Goal: Book appointment/travel/reservation

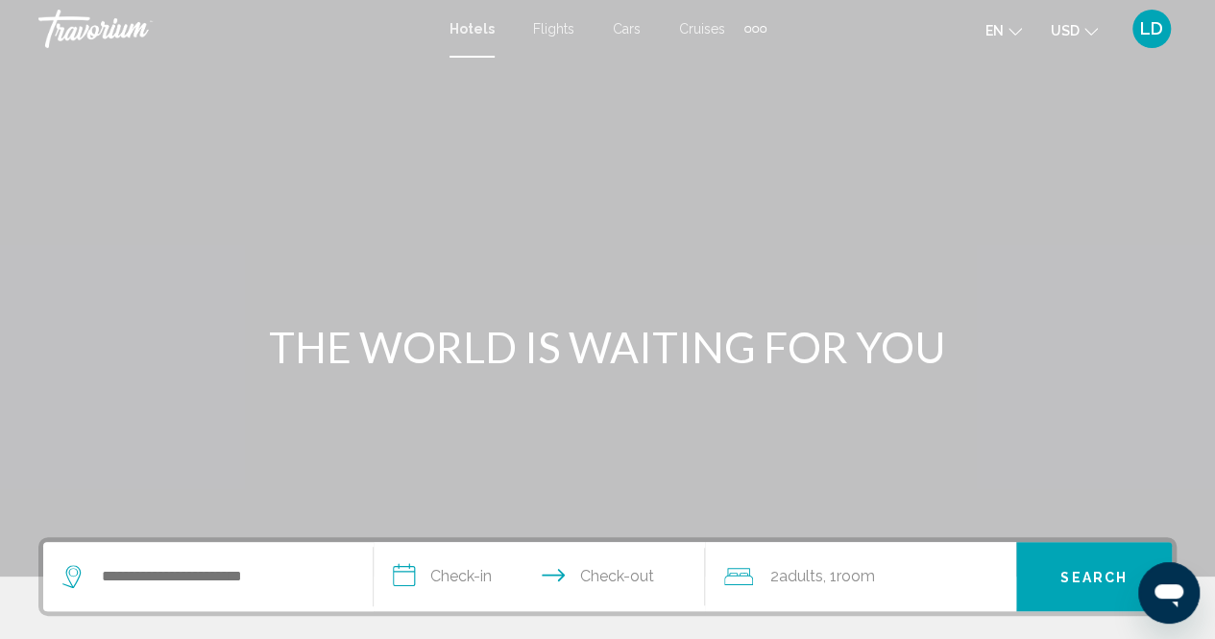
click at [768, 25] on div "Hotels Flights Cars Cruises Activities Hotels Flights Cars Cruises Activities e…" at bounding box center [607, 29] width 1215 height 40
click at [756, 28] on div "Extra navigation items" at bounding box center [755, 28] width 22 height 29
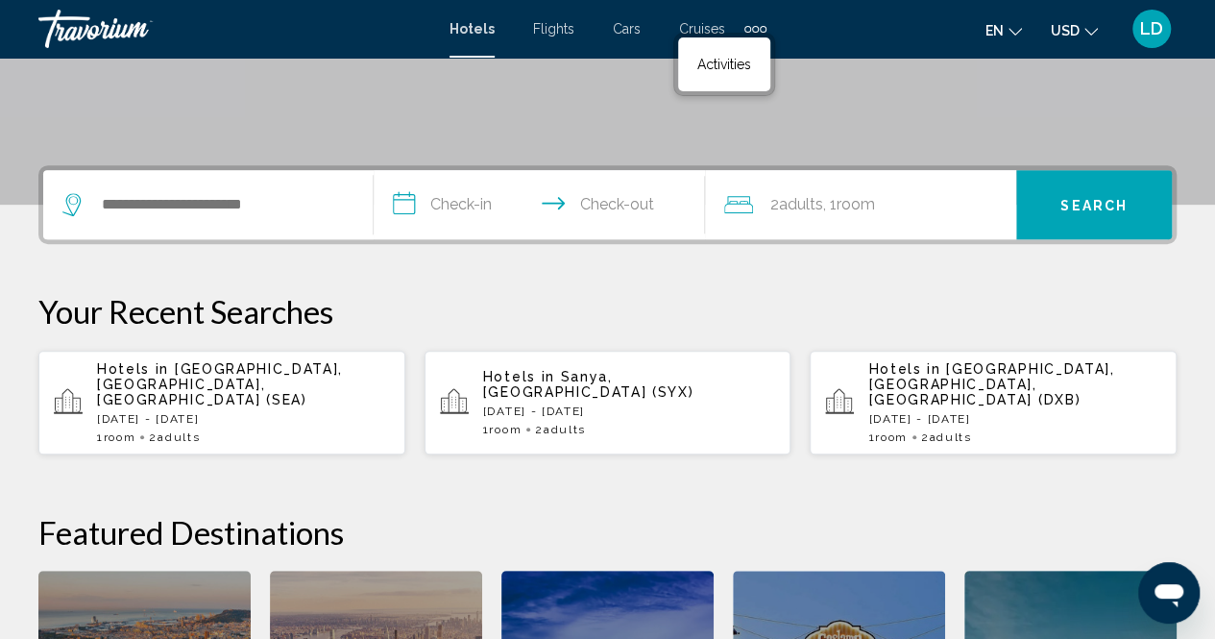
scroll to position [384, 0]
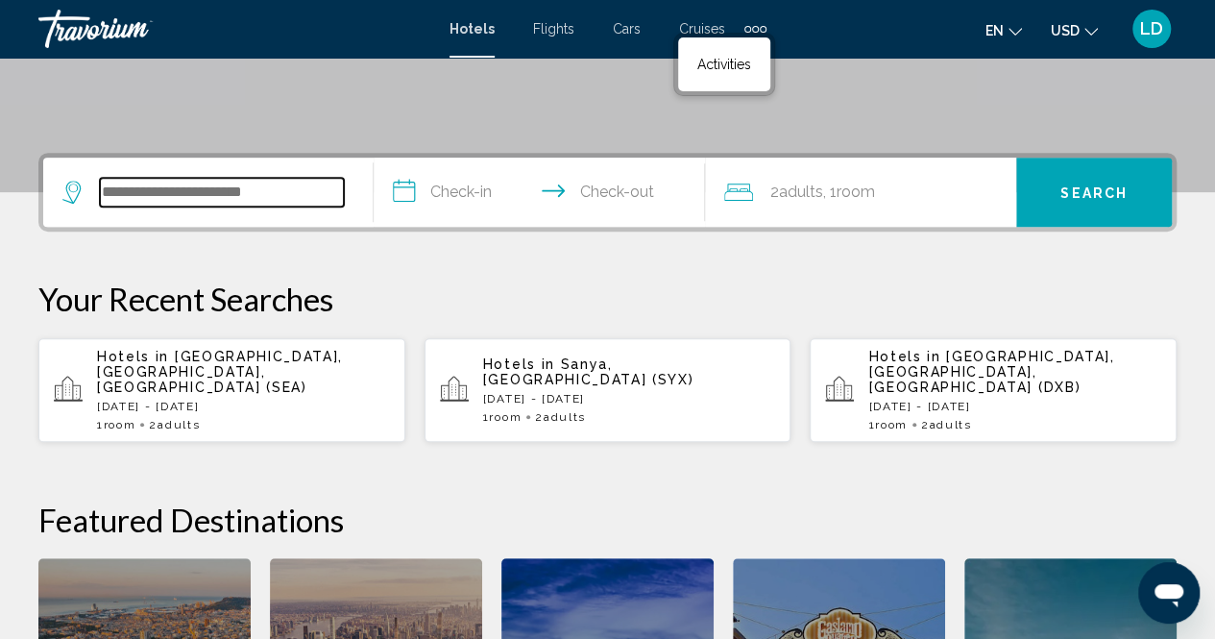
click at [163, 205] on input "Search widget" at bounding box center [222, 192] width 244 height 29
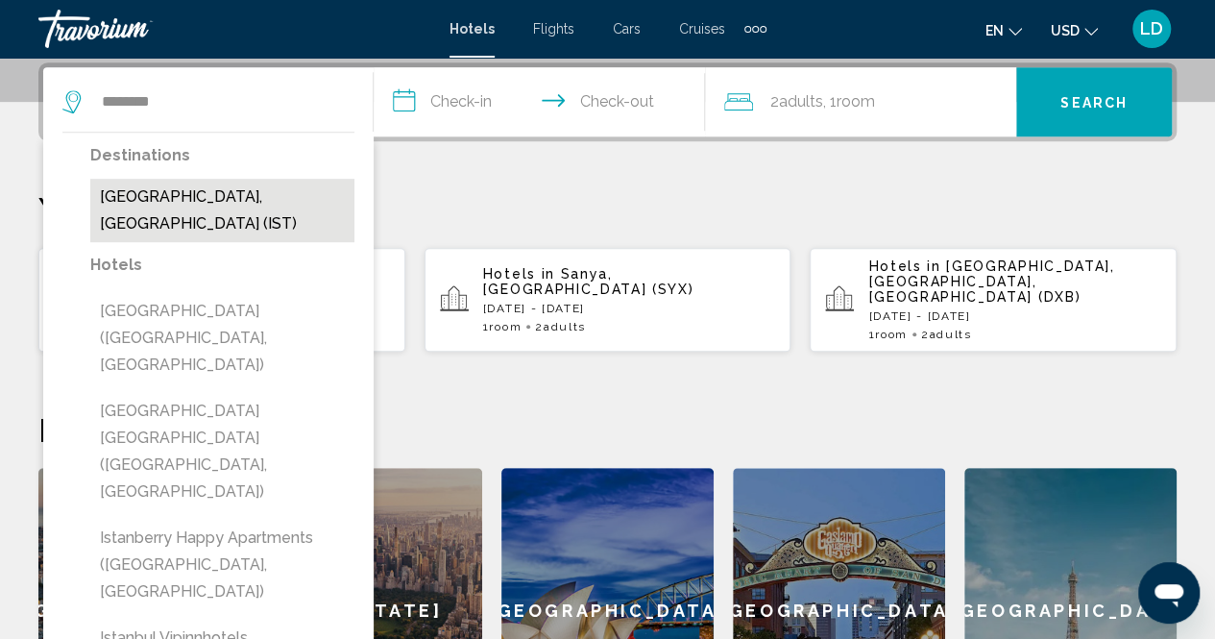
click at [173, 206] on button "[GEOGRAPHIC_DATA], [GEOGRAPHIC_DATA] (IST)" at bounding box center [222, 210] width 264 height 63
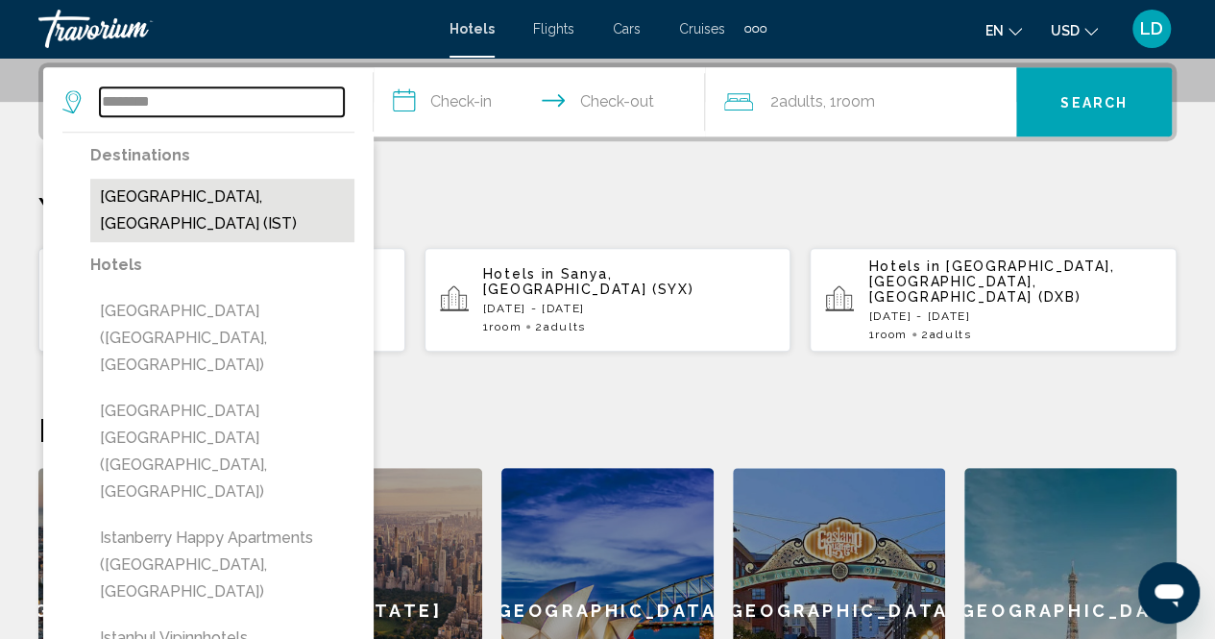
type input "**********"
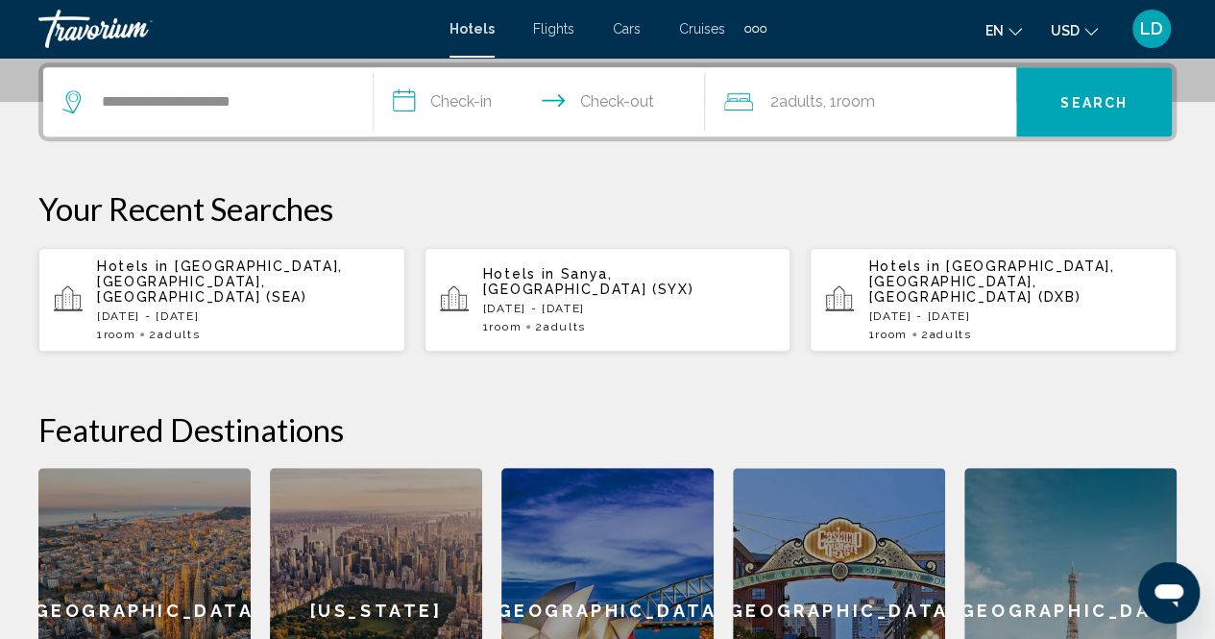
click at [519, 97] on input "**********" at bounding box center [543, 104] width 338 height 75
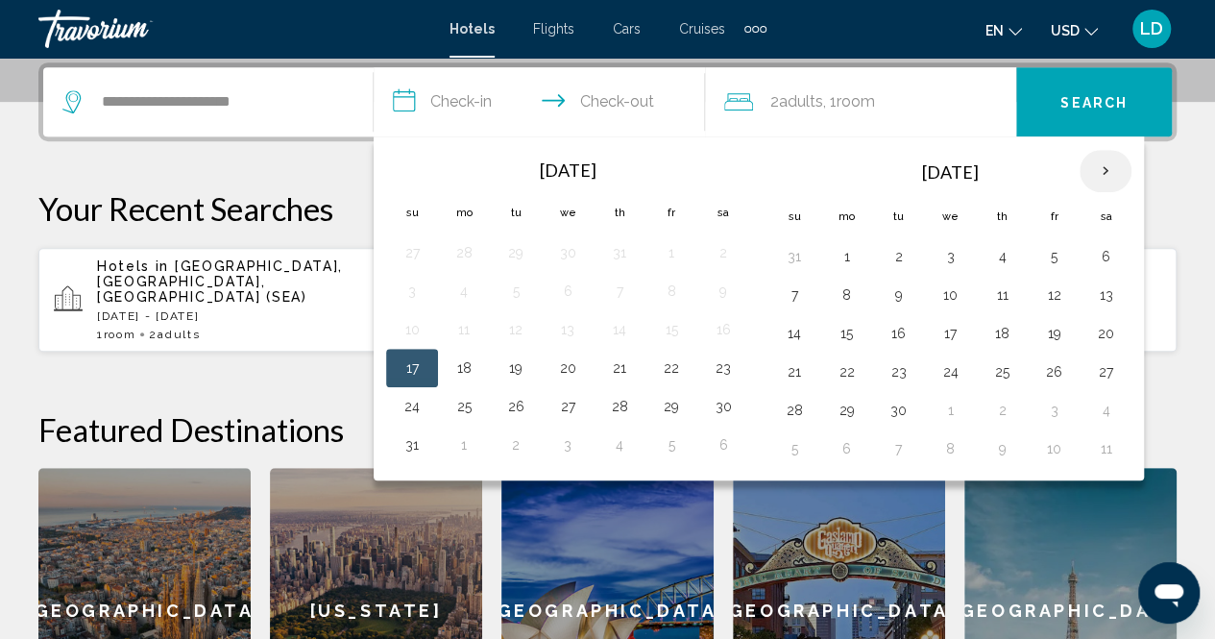
click at [1099, 168] on th "Next month" at bounding box center [1105, 171] width 52 height 42
click at [1098, 167] on th "Next month" at bounding box center [1105, 171] width 52 height 42
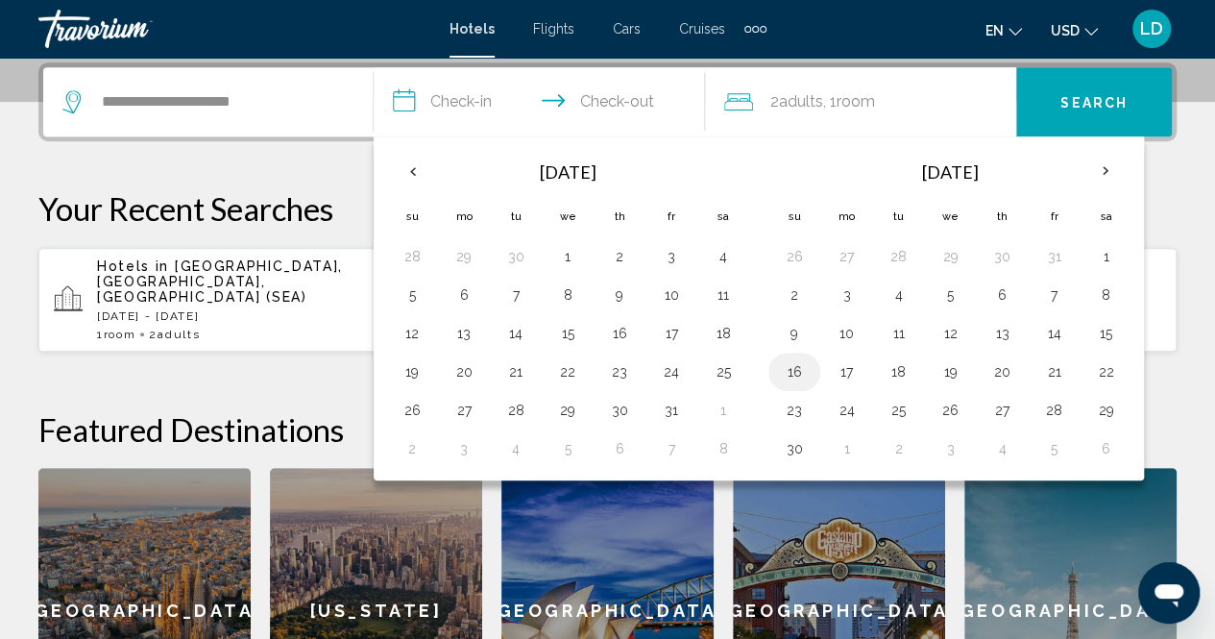
drag, startPoint x: 788, startPoint y: 366, endPoint x: 928, endPoint y: 375, distance: 139.6
click at [789, 365] on button "16" at bounding box center [794, 371] width 31 height 27
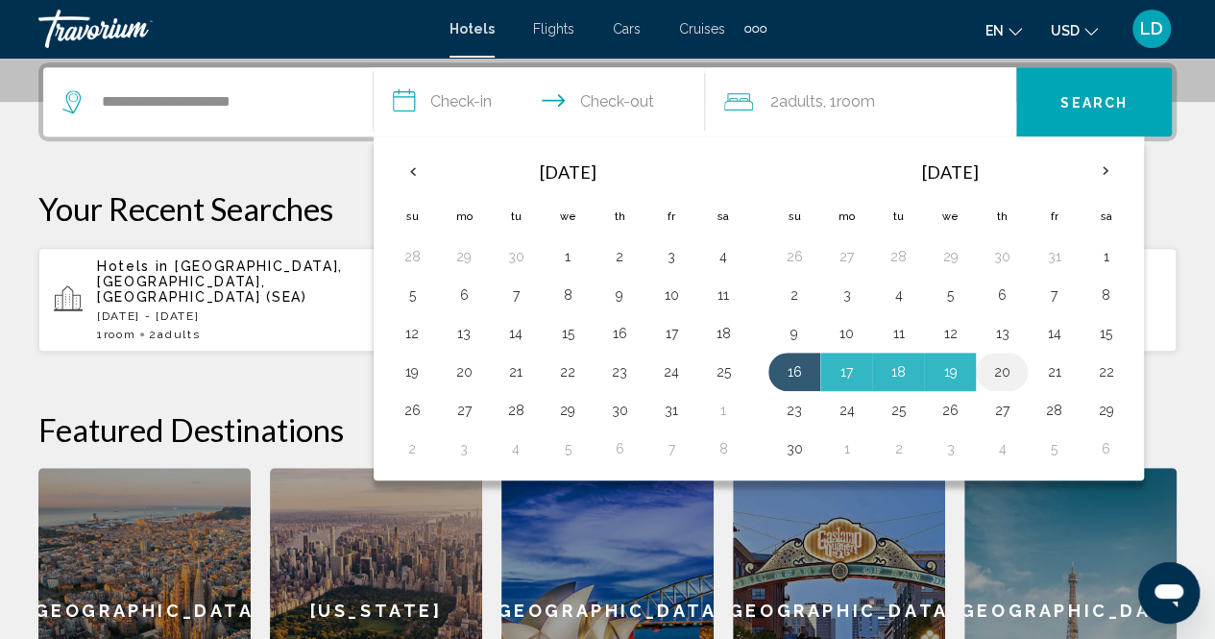
click at [990, 367] on button "20" at bounding box center [1001, 371] width 31 height 27
type input "**********"
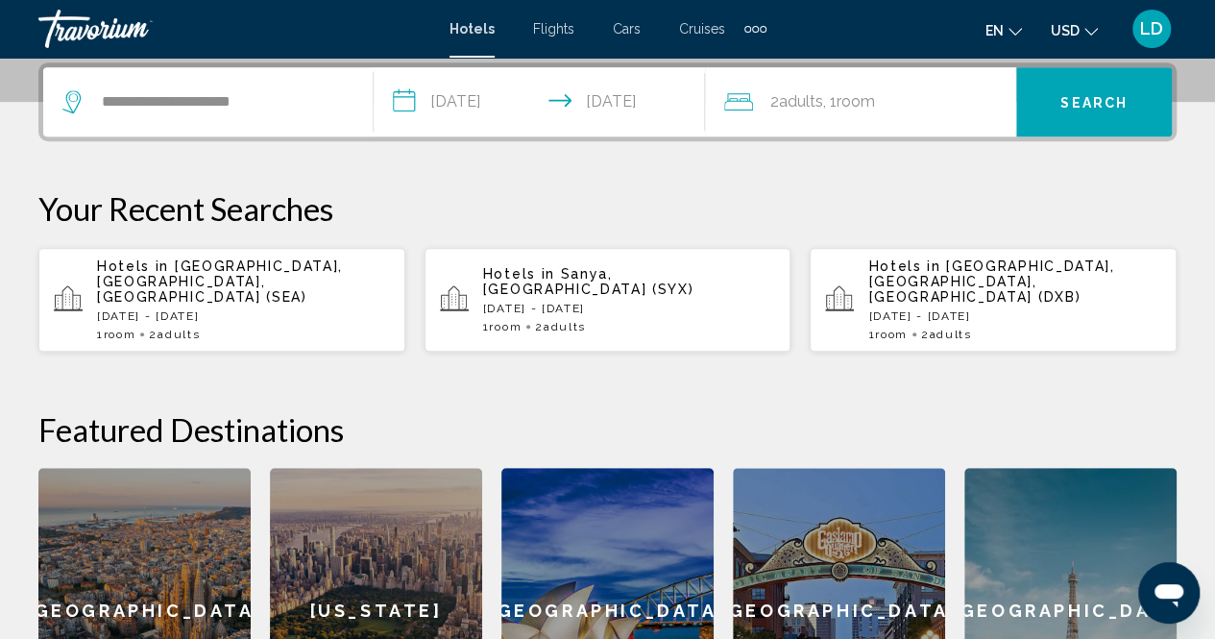
click at [1114, 86] on button "Search" at bounding box center [1094, 101] width 156 height 69
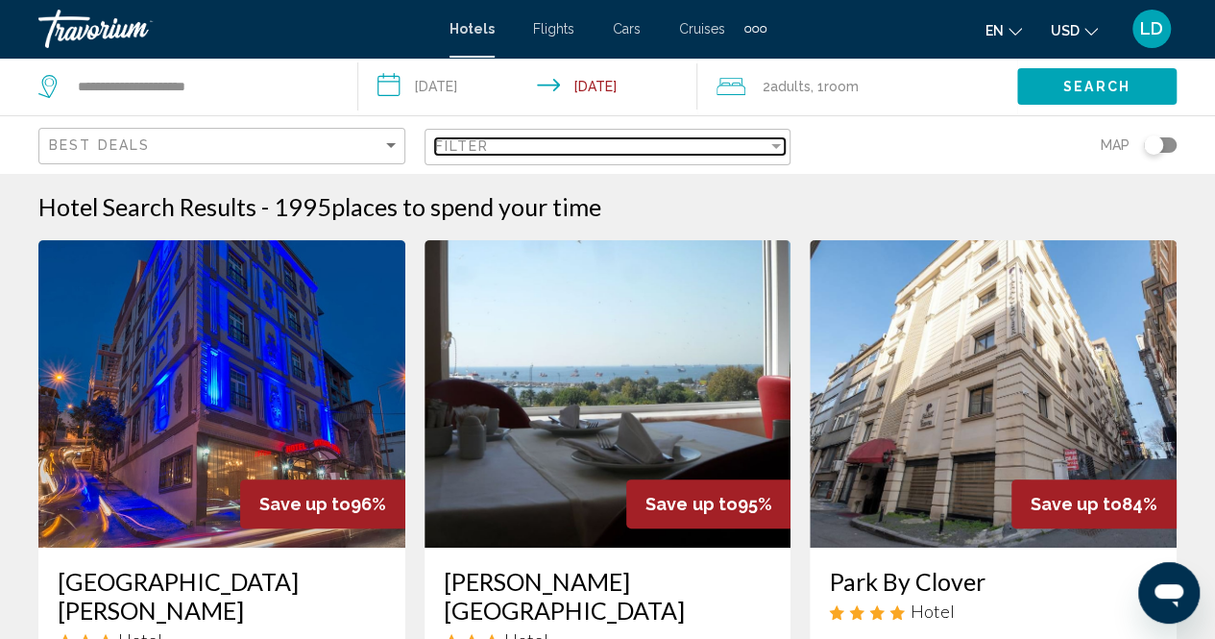
click at [482, 148] on span "Filter" at bounding box center [462, 145] width 55 height 15
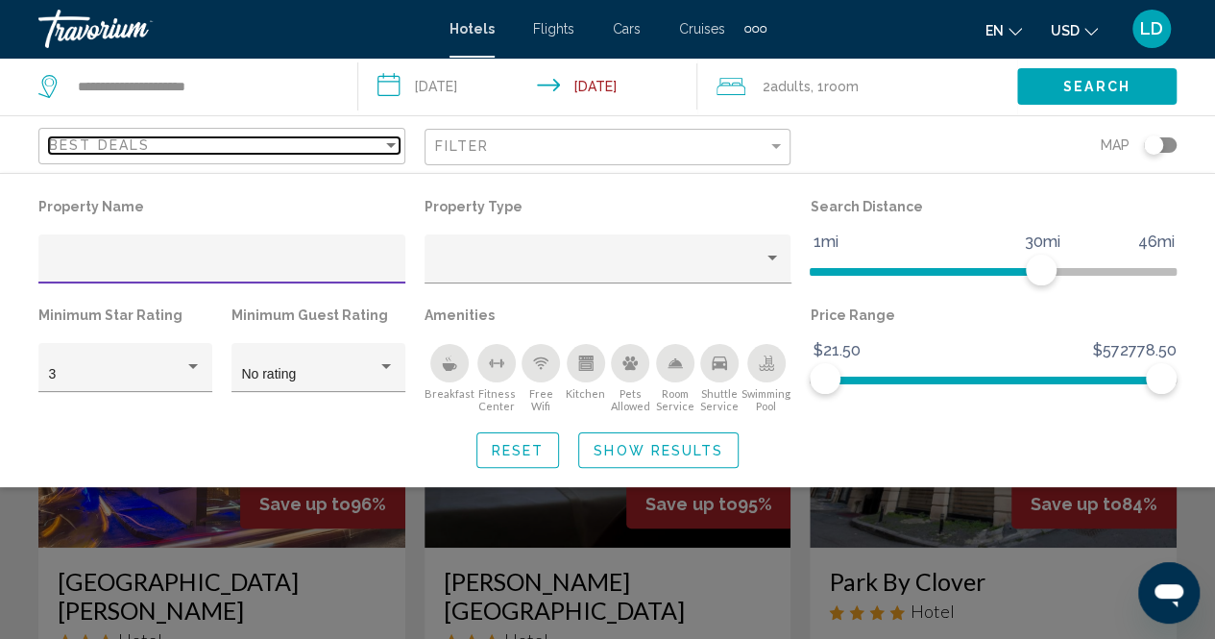
click at [344, 138] on div "Best Deals" at bounding box center [215, 144] width 333 height 15
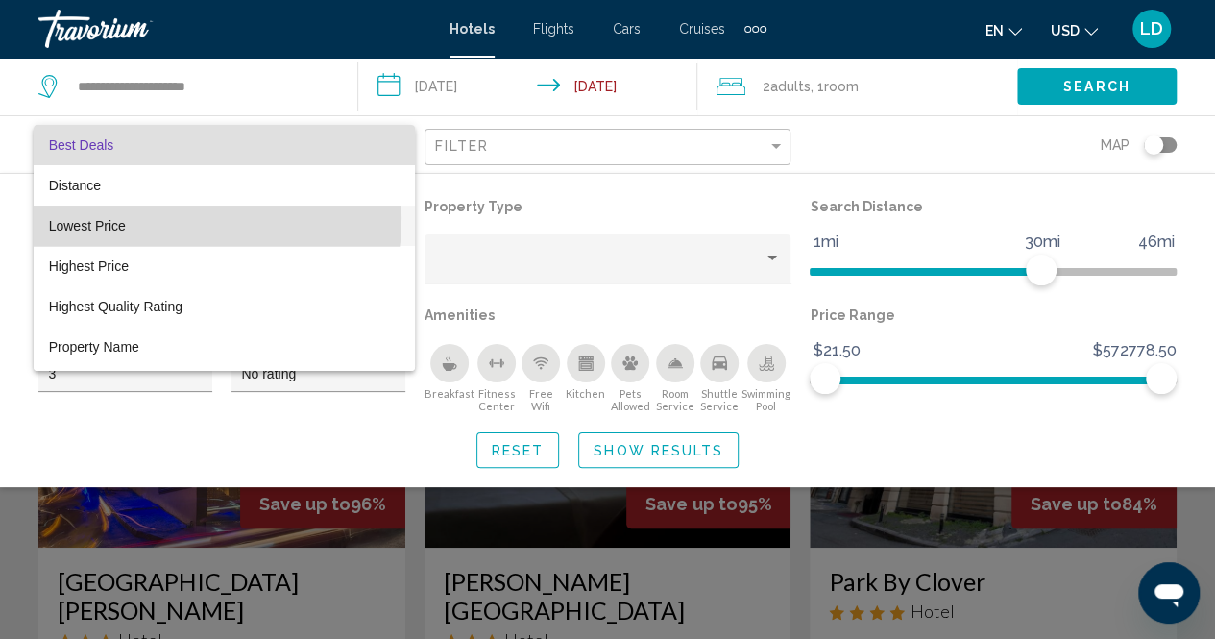
click at [161, 218] on span "Lowest Price" at bounding box center [224, 225] width 350 height 40
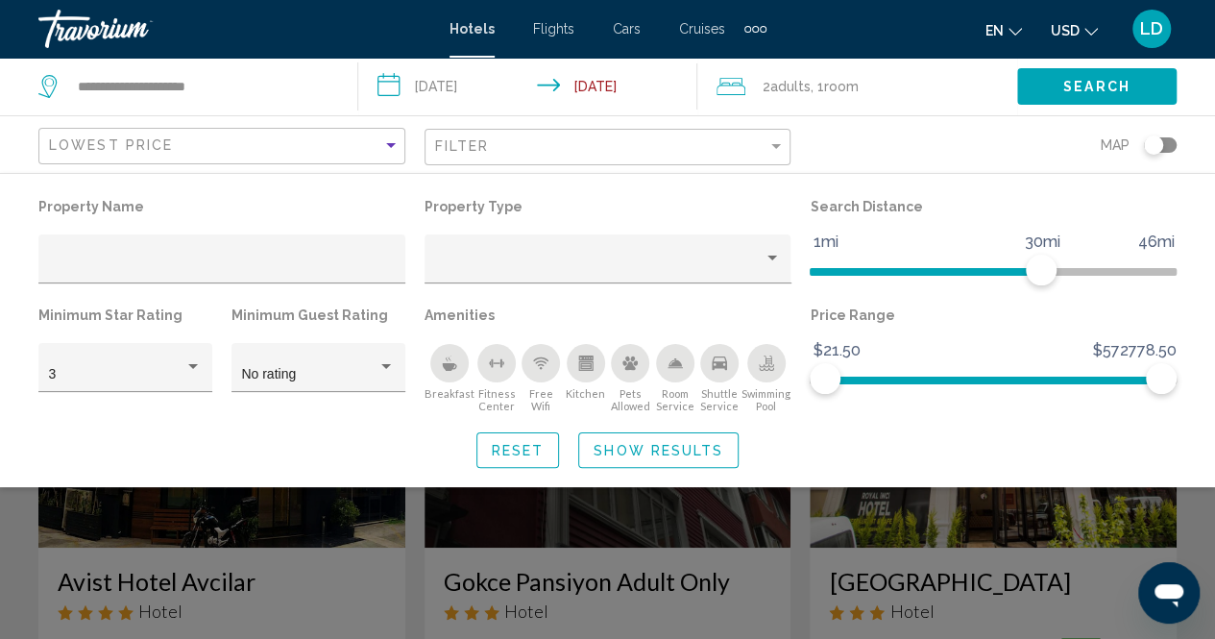
click at [1054, 85] on button "Search" at bounding box center [1096, 86] width 159 height 36
drag, startPoint x: 630, startPoint y: 454, endPoint x: 565, endPoint y: 456, distance: 65.3
click at [628, 453] on span "Show Results" at bounding box center [658, 450] width 130 height 15
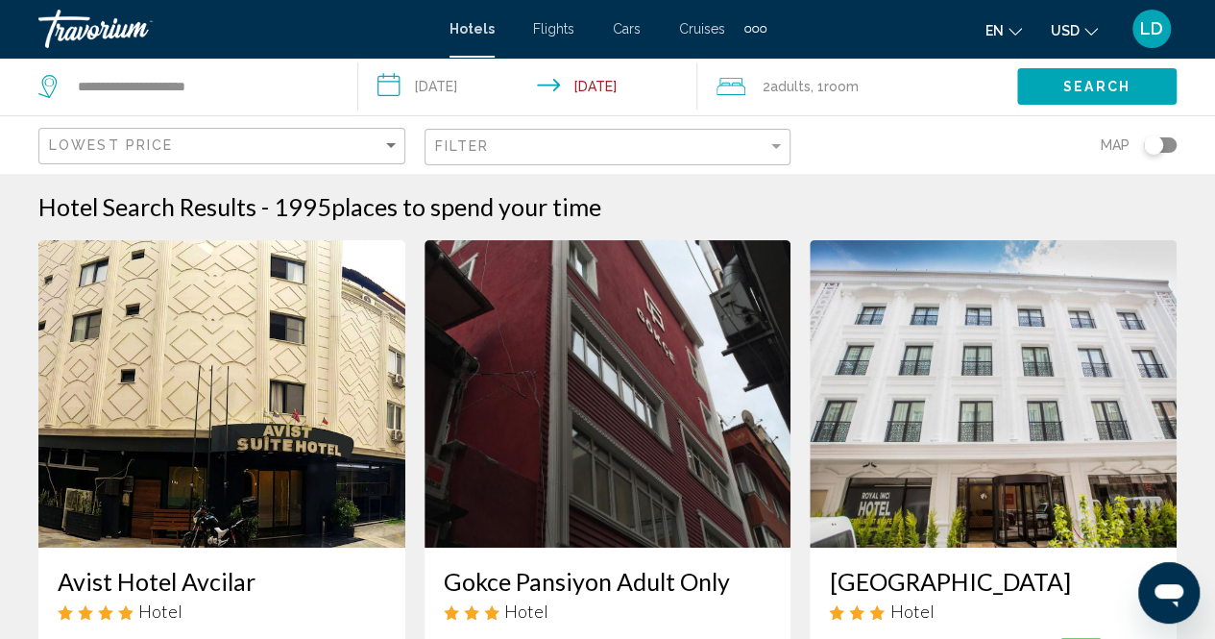
scroll to position [288, 0]
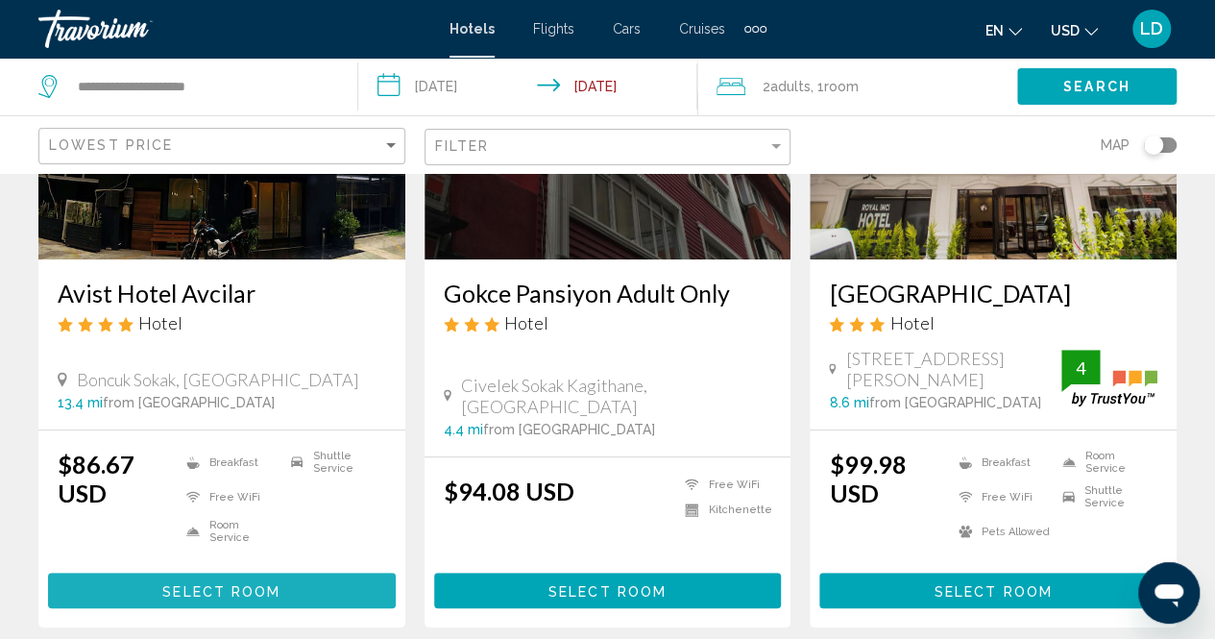
click at [181, 586] on span "Select Room" at bounding box center [221, 590] width 118 height 15
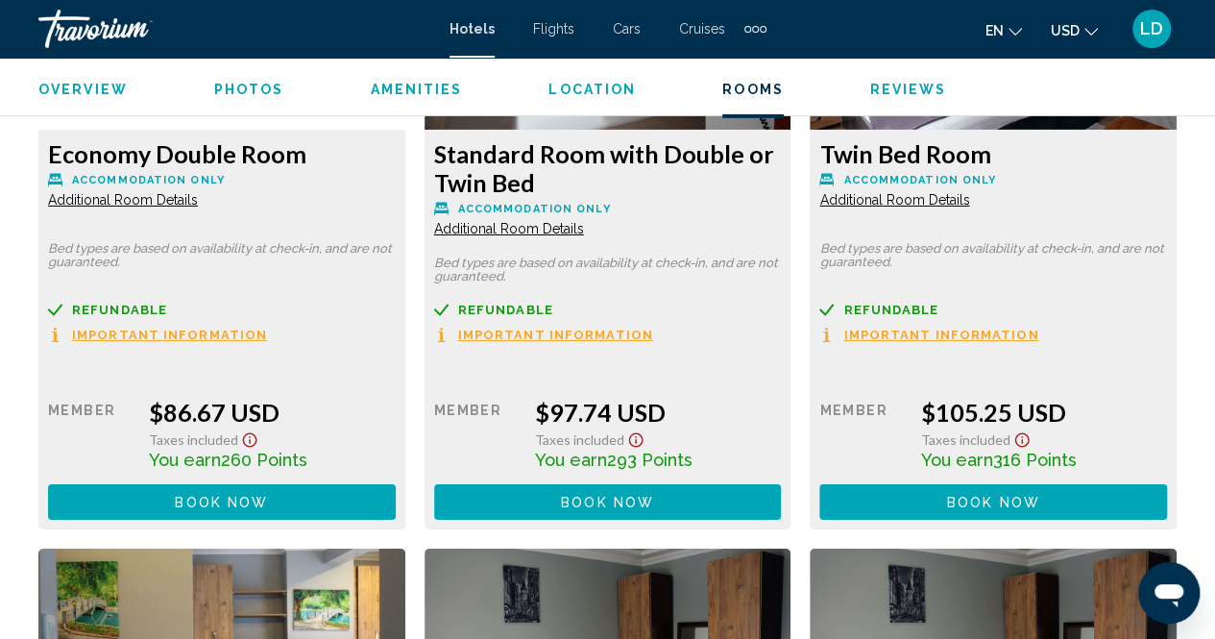
scroll to position [3171, 0]
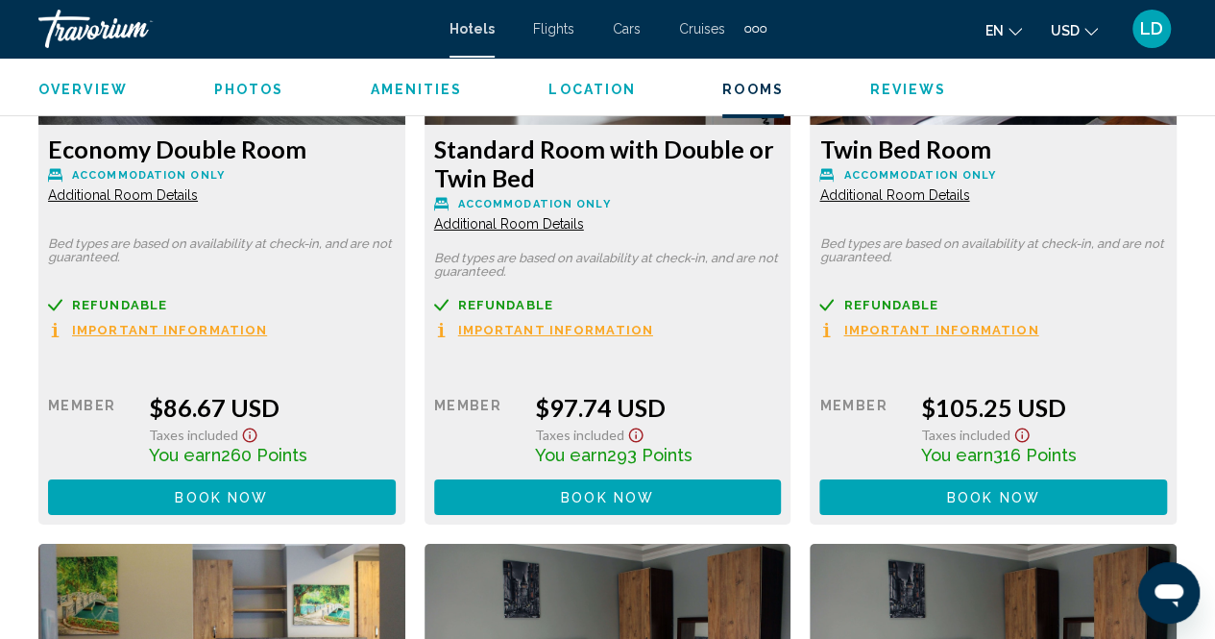
click at [212, 493] on span "Book now" at bounding box center [221, 497] width 93 height 15
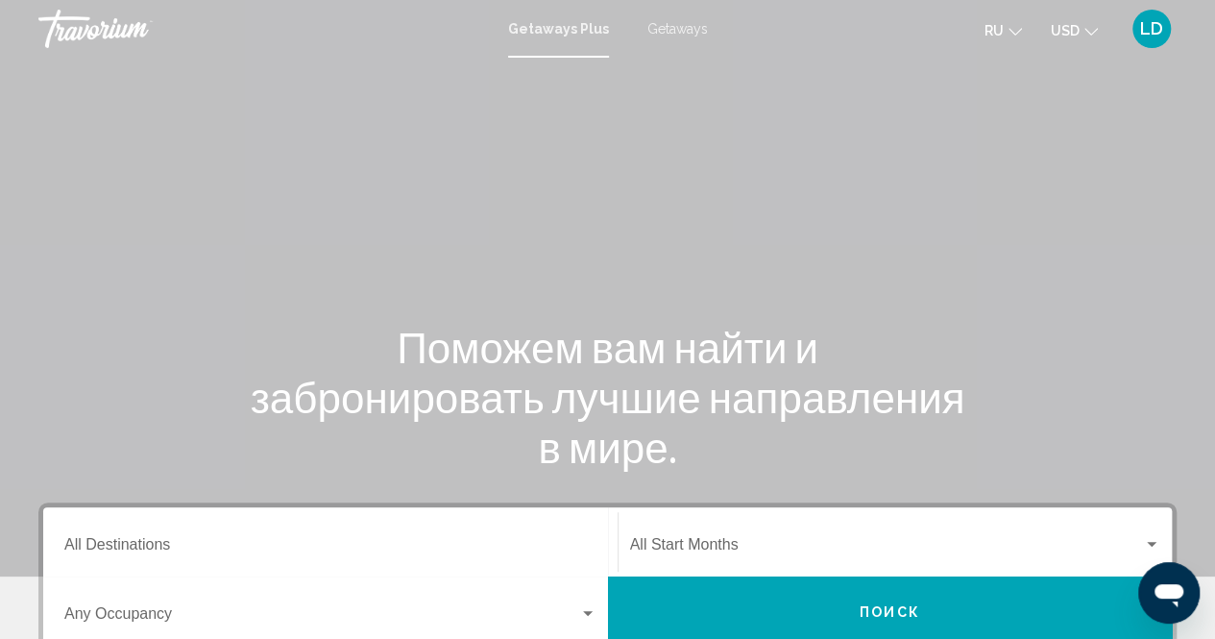
click at [673, 30] on span "Getaways" at bounding box center [677, 28] width 60 height 15
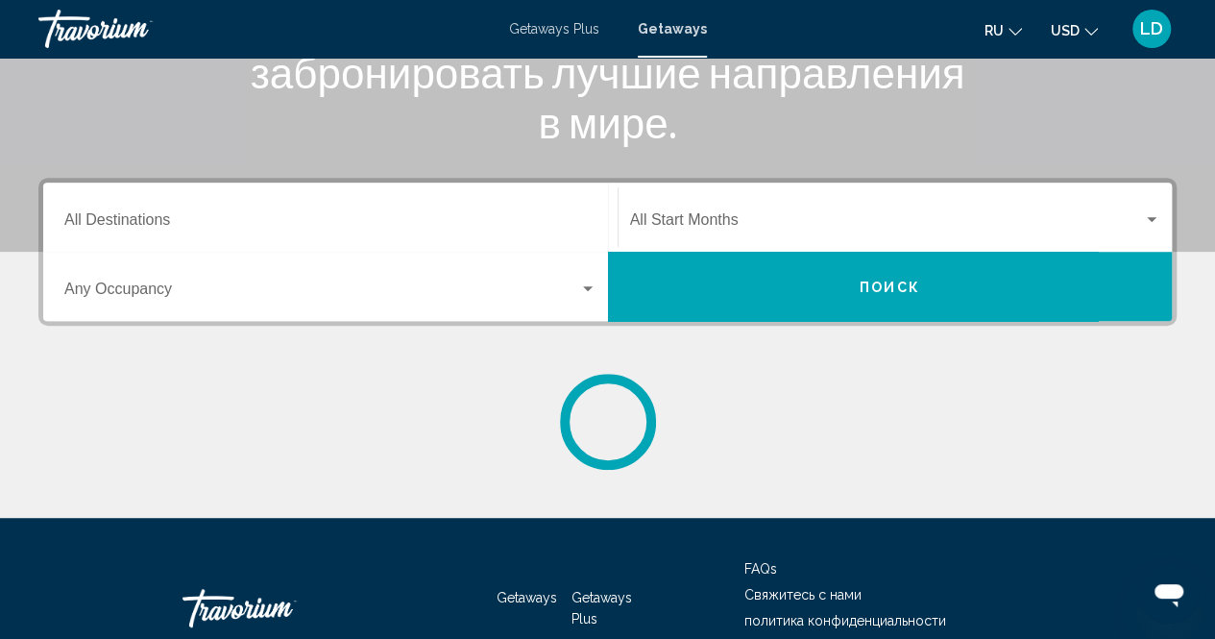
scroll to position [384, 0]
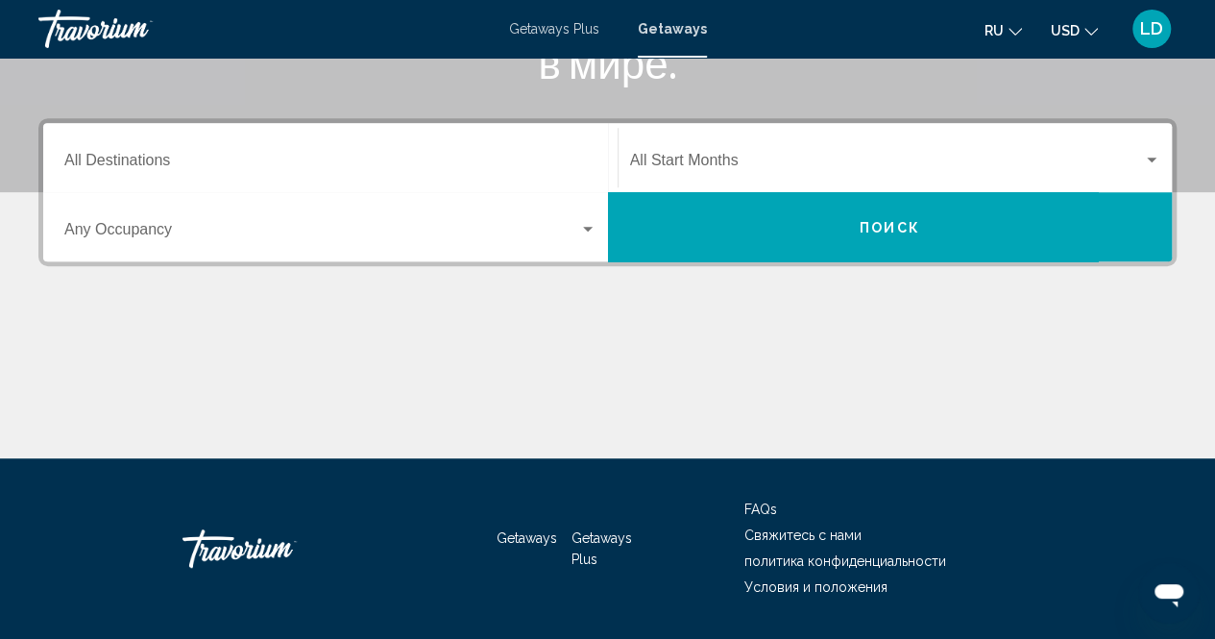
click at [192, 160] on input "Destination All Destinations" at bounding box center [330, 164] width 532 height 17
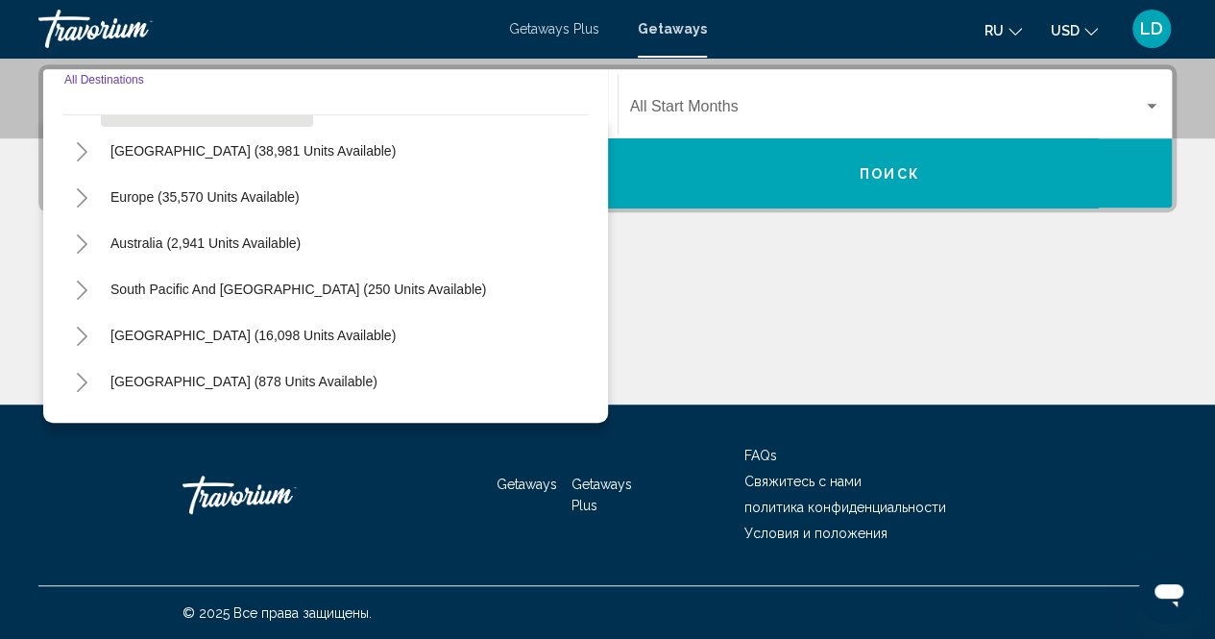
scroll to position [192, 0]
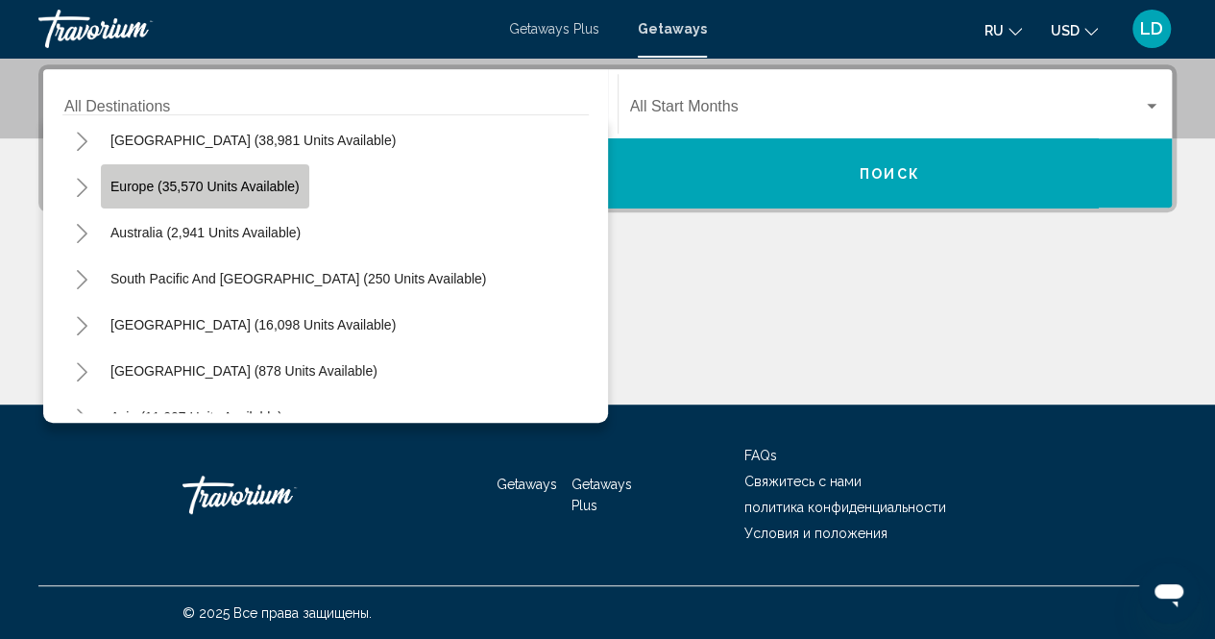
click at [294, 176] on button "Europe (35,570 units available)" at bounding box center [205, 186] width 208 height 44
type input "**********"
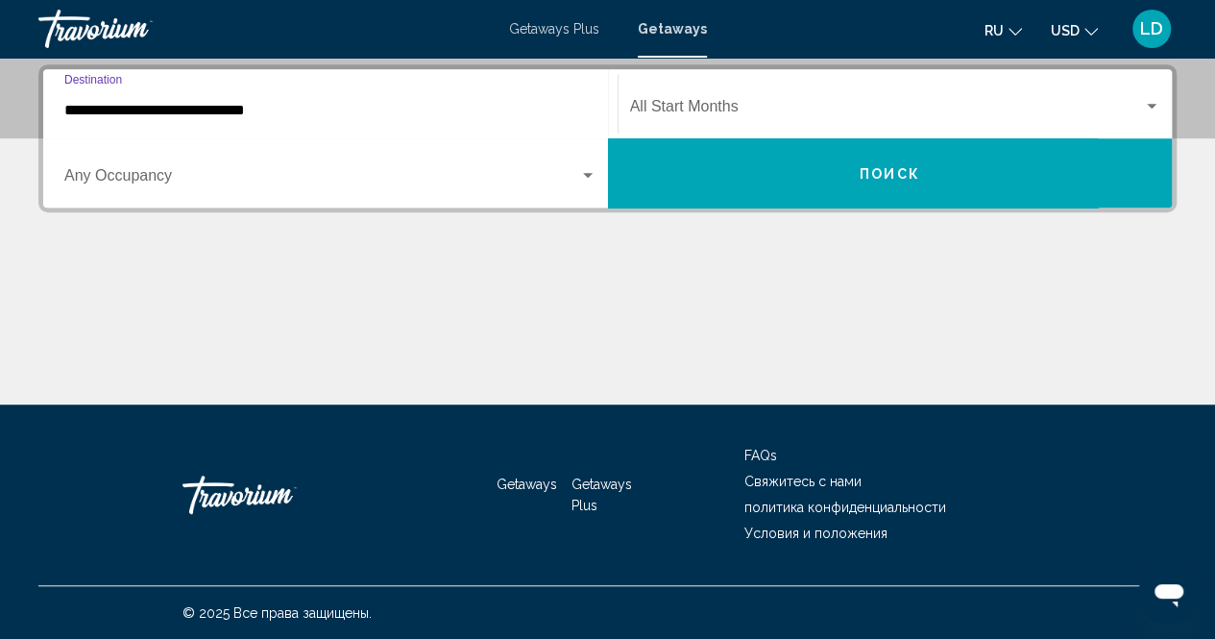
click at [442, 187] on div "Occupancy Any Occupancy" at bounding box center [330, 173] width 532 height 60
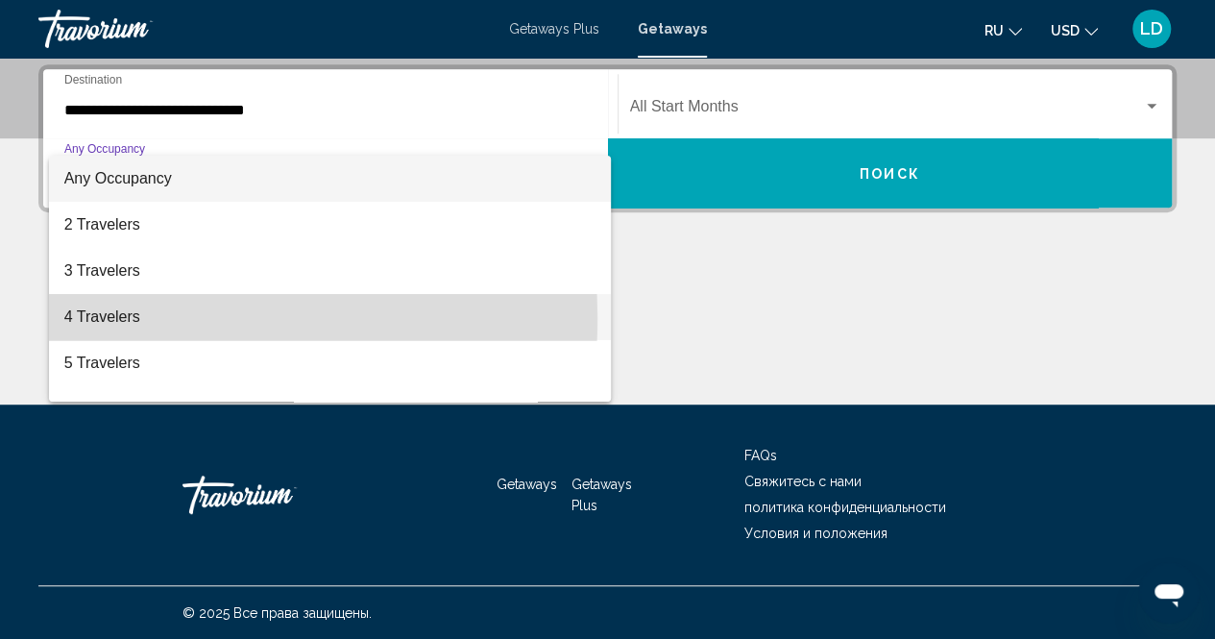
click at [133, 316] on span "4 Travelers" at bounding box center [330, 317] width 532 height 46
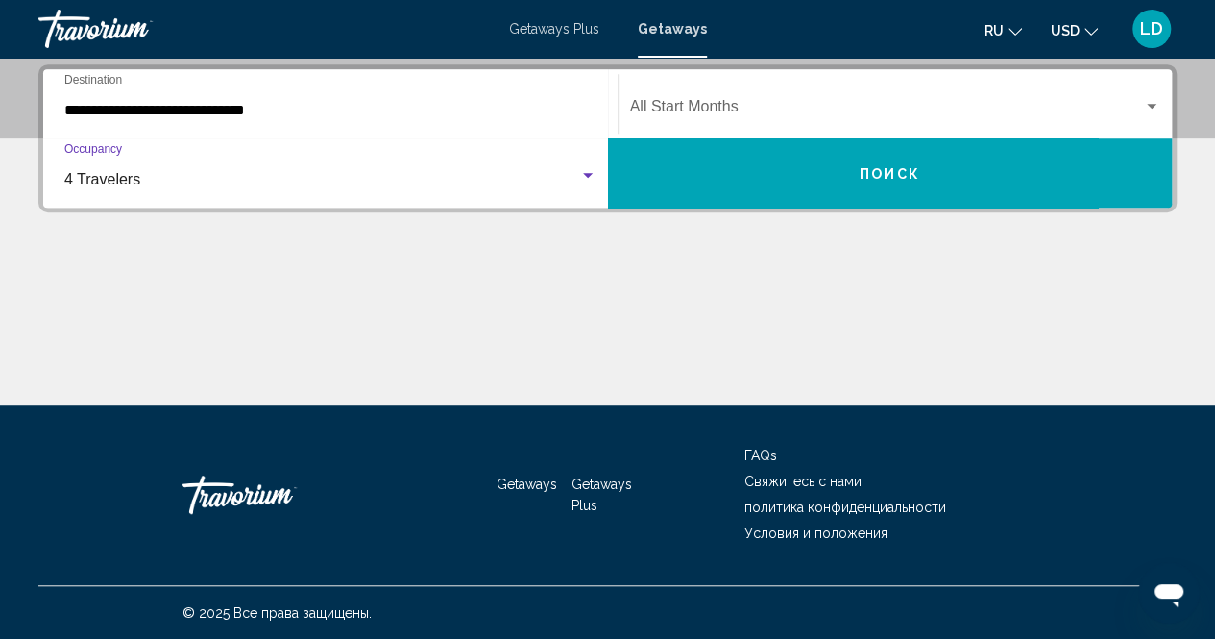
click at [733, 111] on span "Search widget" at bounding box center [887, 110] width 514 height 17
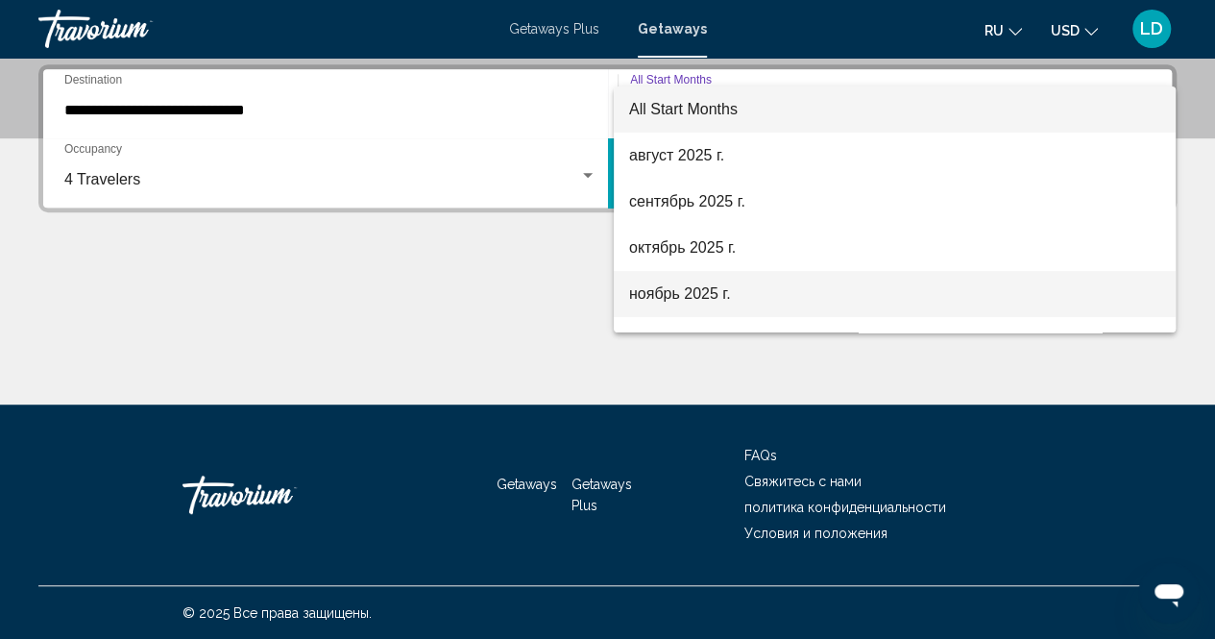
click at [736, 300] on span "ноябрь 2025 г." at bounding box center [894, 294] width 531 height 46
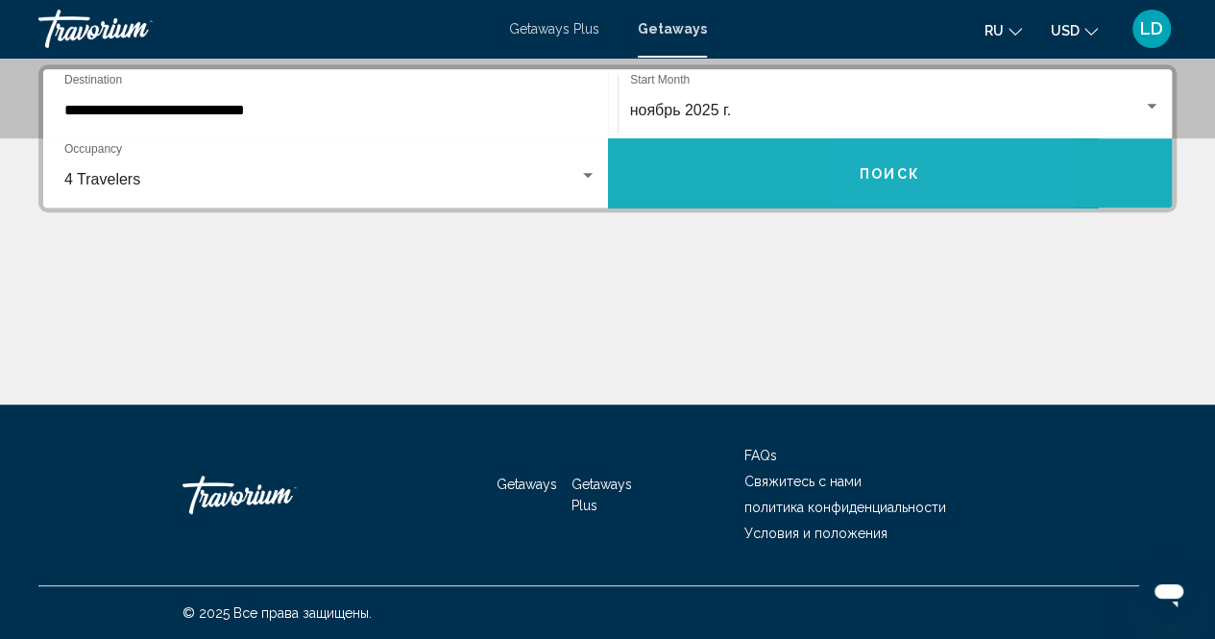
click at [882, 169] on span "Поиск" at bounding box center [889, 173] width 60 height 15
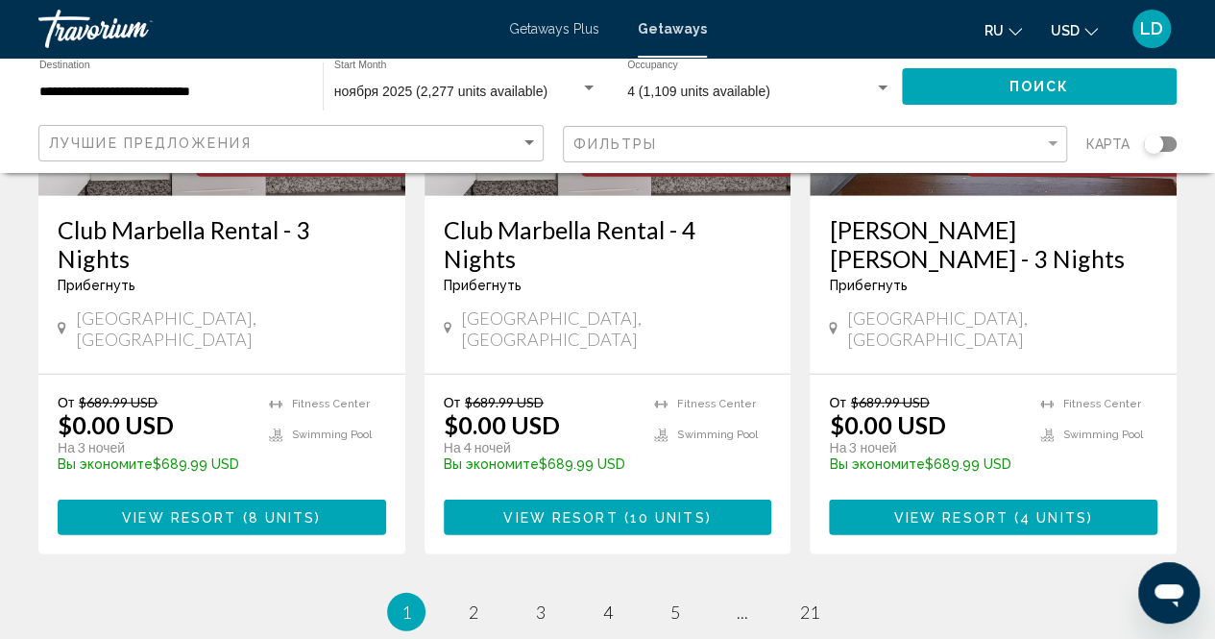
scroll to position [2662, 0]
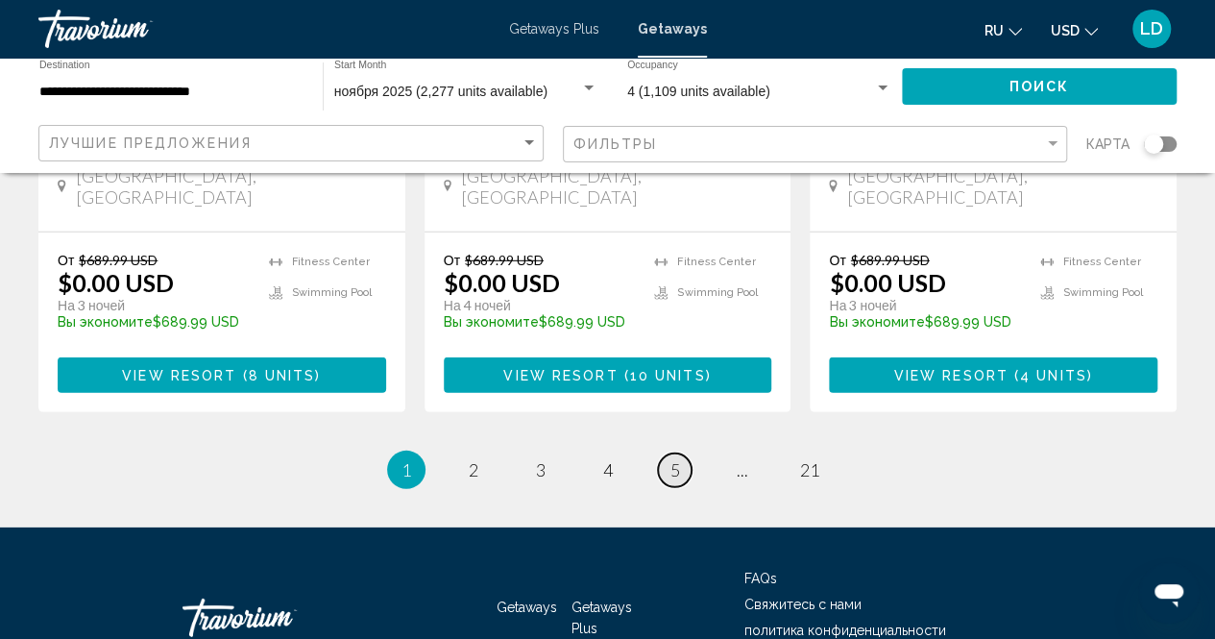
click at [674, 459] on span "5" at bounding box center [675, 469] width 10 height 21
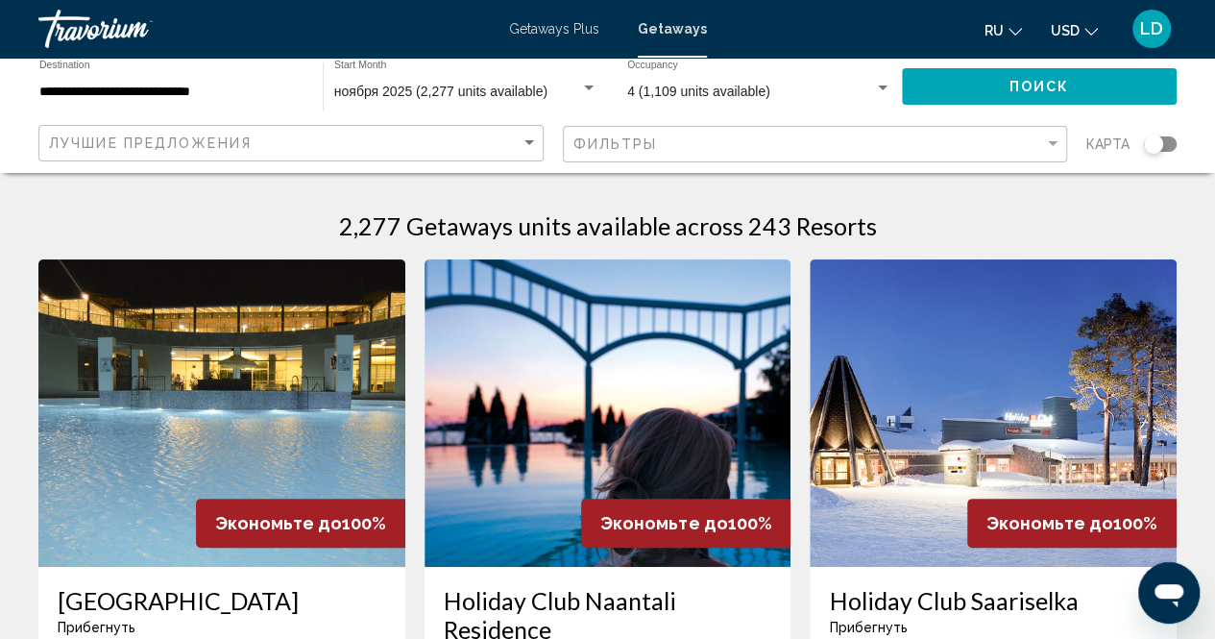
click at [675, 329] on img "Main content" at bounding box center [607, 412] width 367 height 307
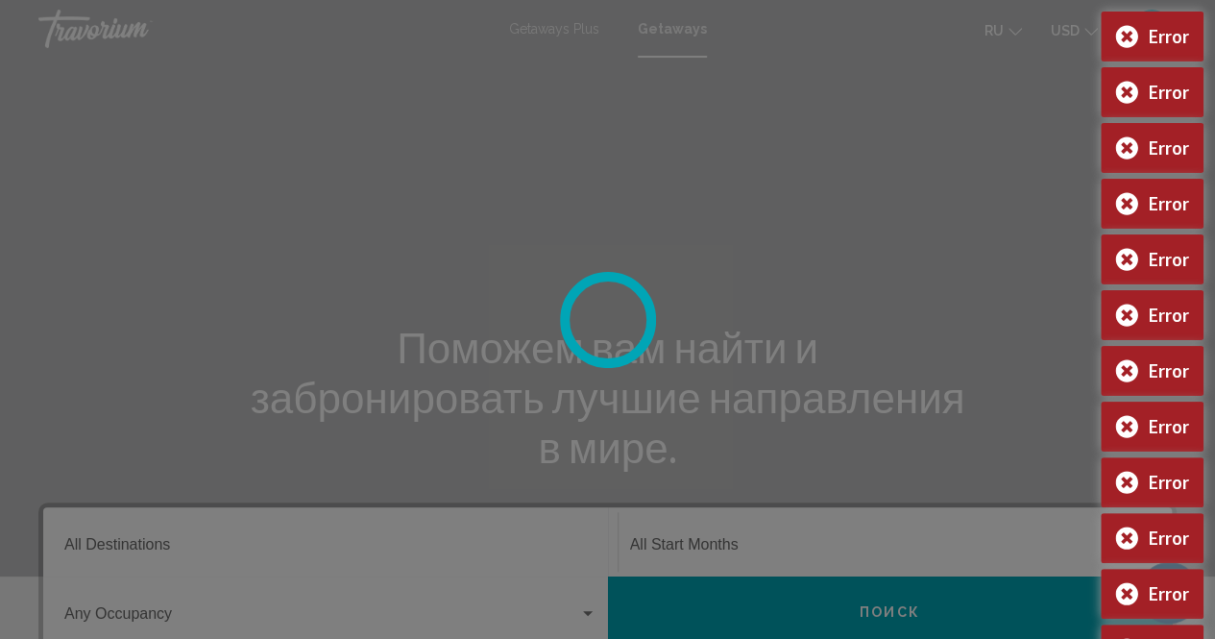
click at [770, 194] on div at bounding box center [607, 319] width 1215 height 639
click at [1123, 36] on div "Error" at bounding box center [1151, 37] width 103 height 50
